Goal: Task Accomplishment & Management: Manage account settings

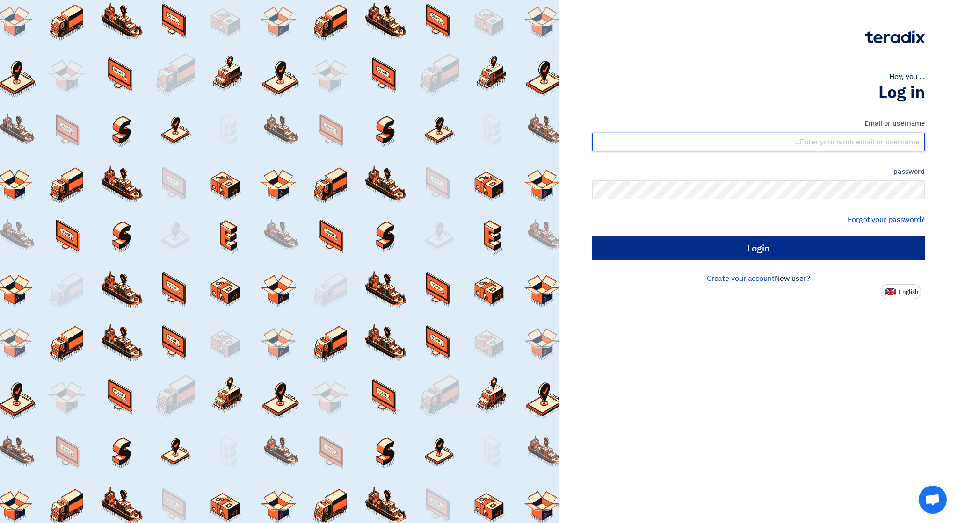
type input "[EMAIL_ADDRESS][DOMAIN_NAME]"
click at [810, 246] on input "Login" at bounding box center [758, 248] width 333 height 23
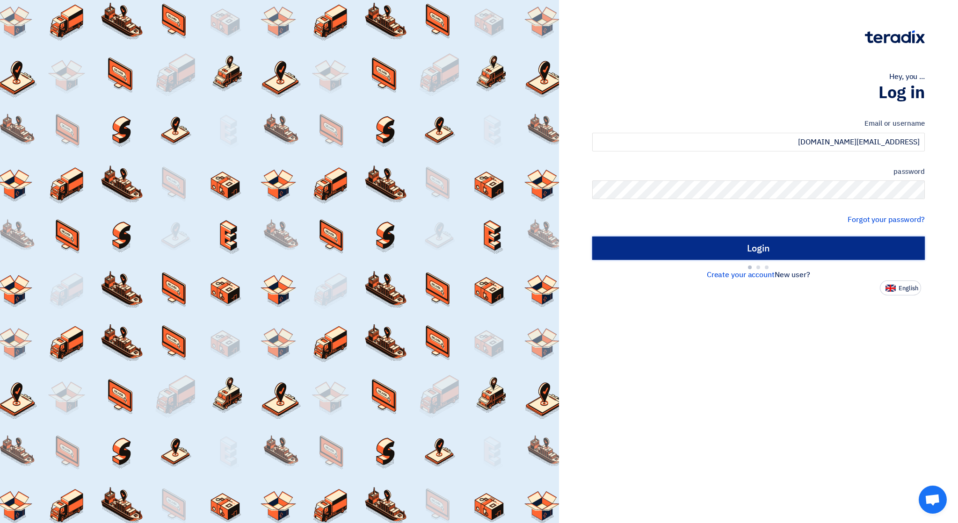
type input "Sign in"
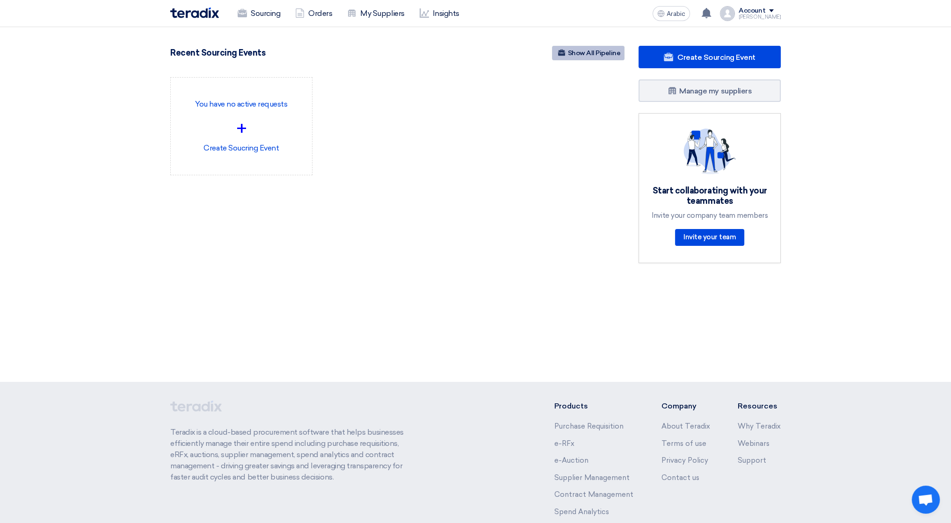
click at [608, 52] on font "Show All Pipeline" at bounding box center [593, 53] width 53 height 8
